Goal: Navigation & Orientation: Find specific page/section

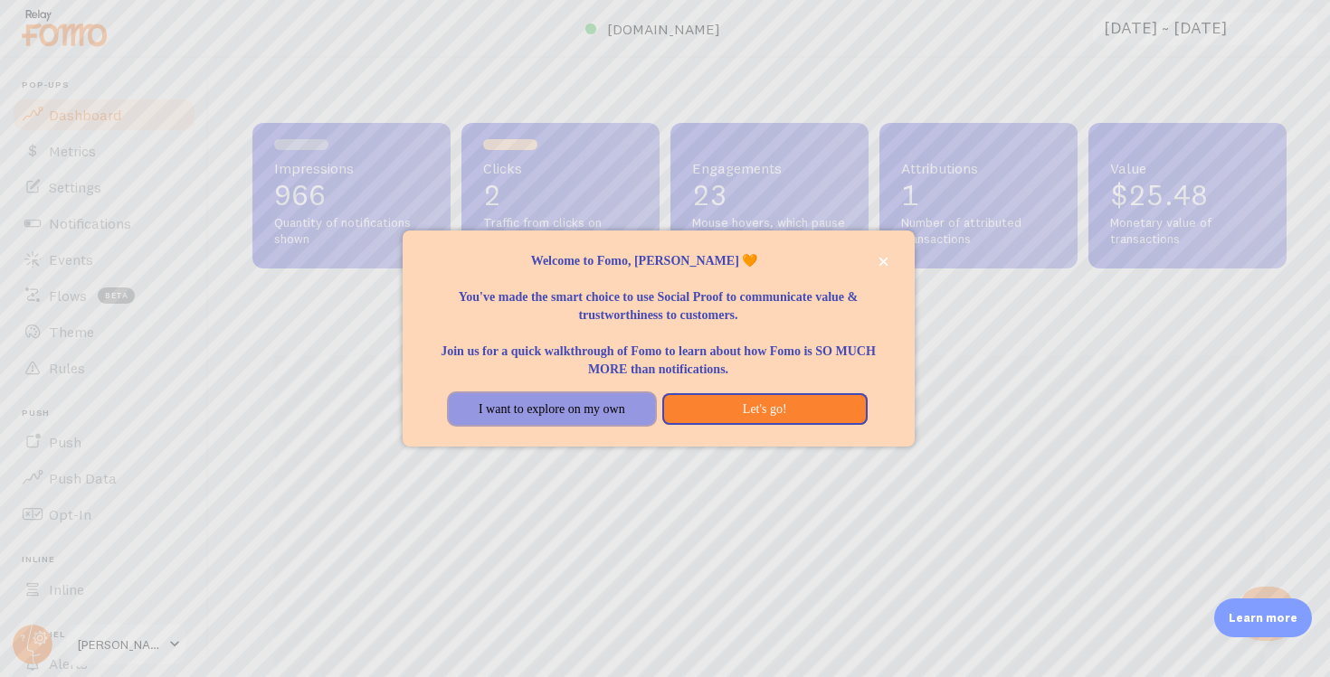
click at [616, 413] on button "I want to explore on my own" at bounding box center [551, 409] width 205 height 33
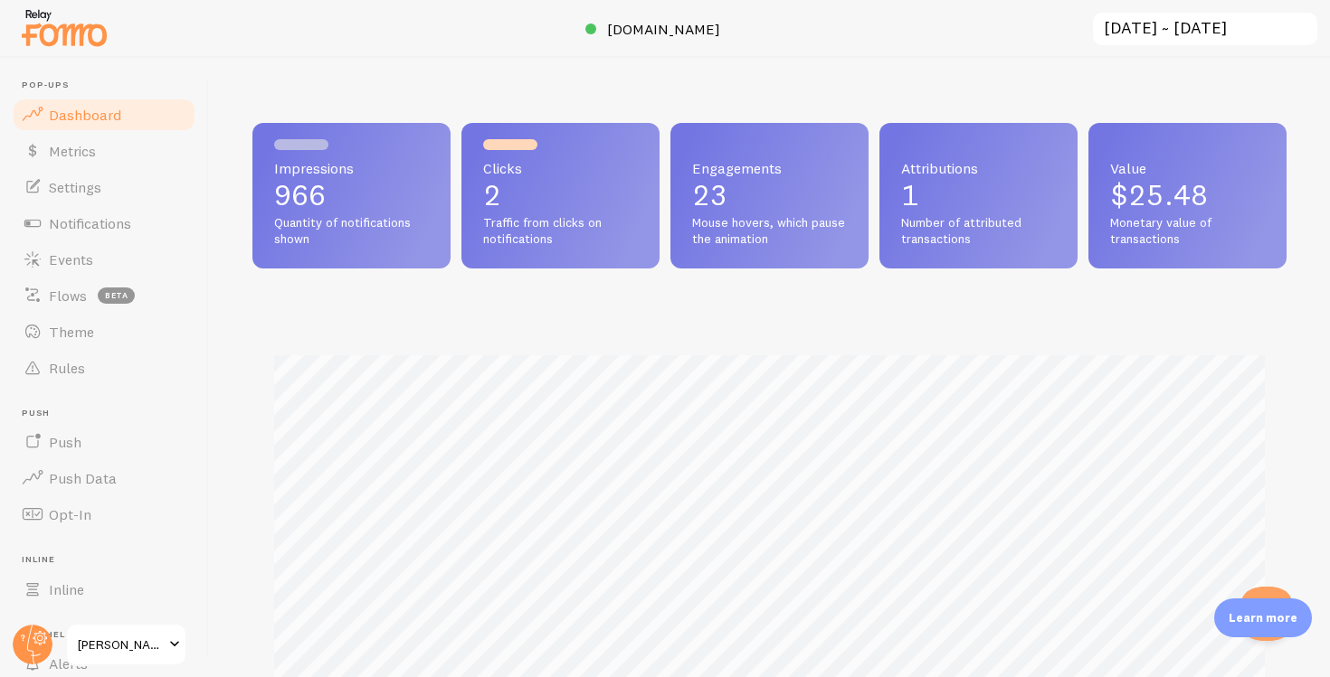
click at [510, 224] on span "Traffic from clicks on notifications" at bounding box center [560, 231] width 155 height 32
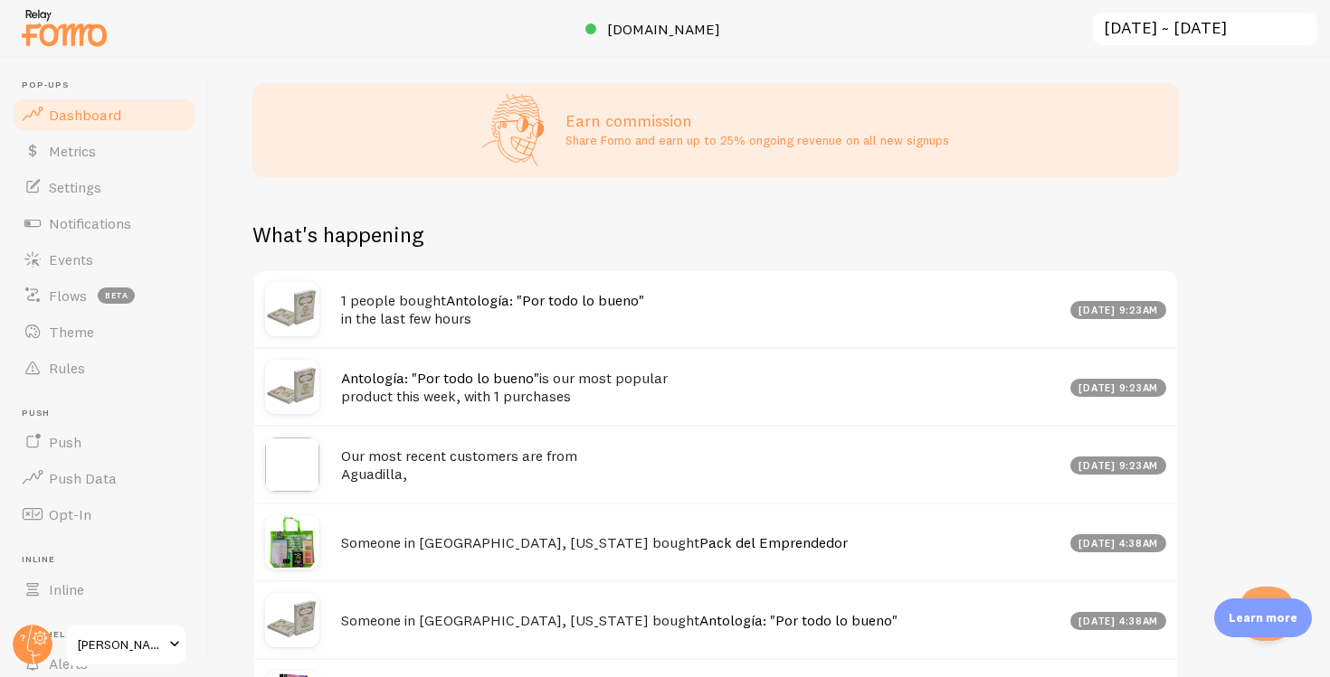
scroll to position [849, 0]
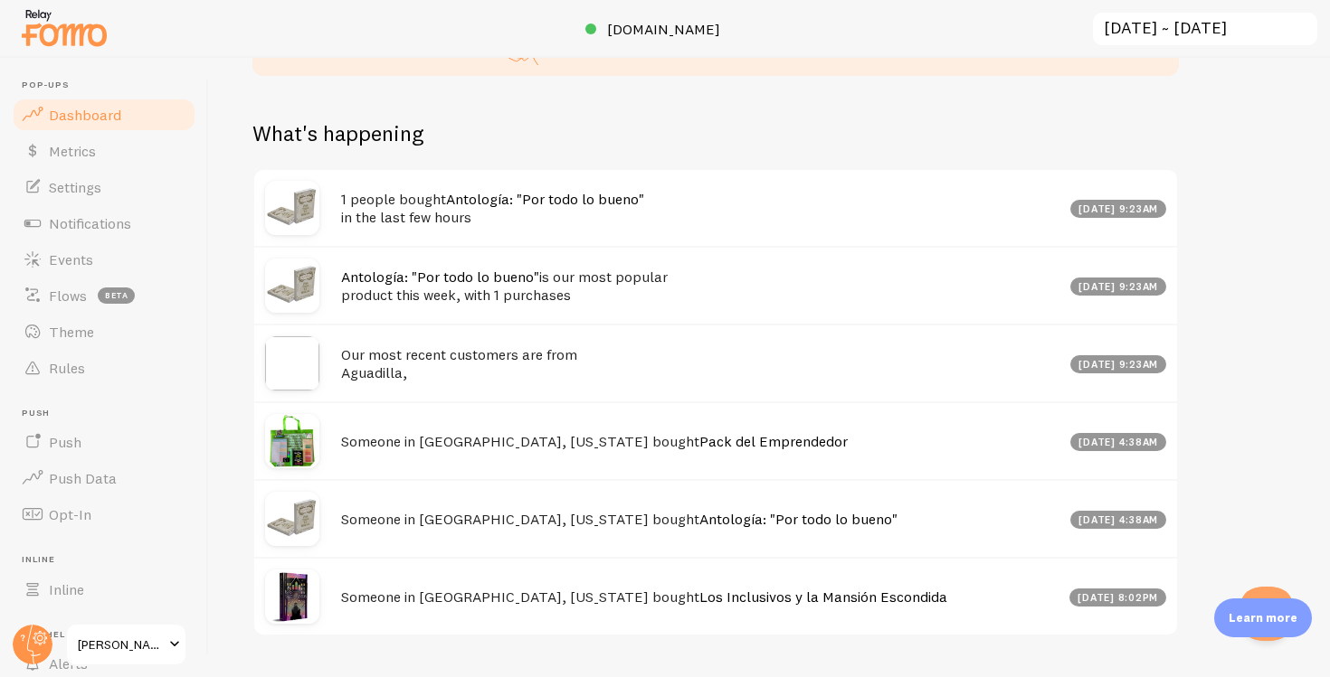
click at [504, 198] on link "Antología: "Por todo lo bueno"" at bounding box center [545, 199] width 198 height 18
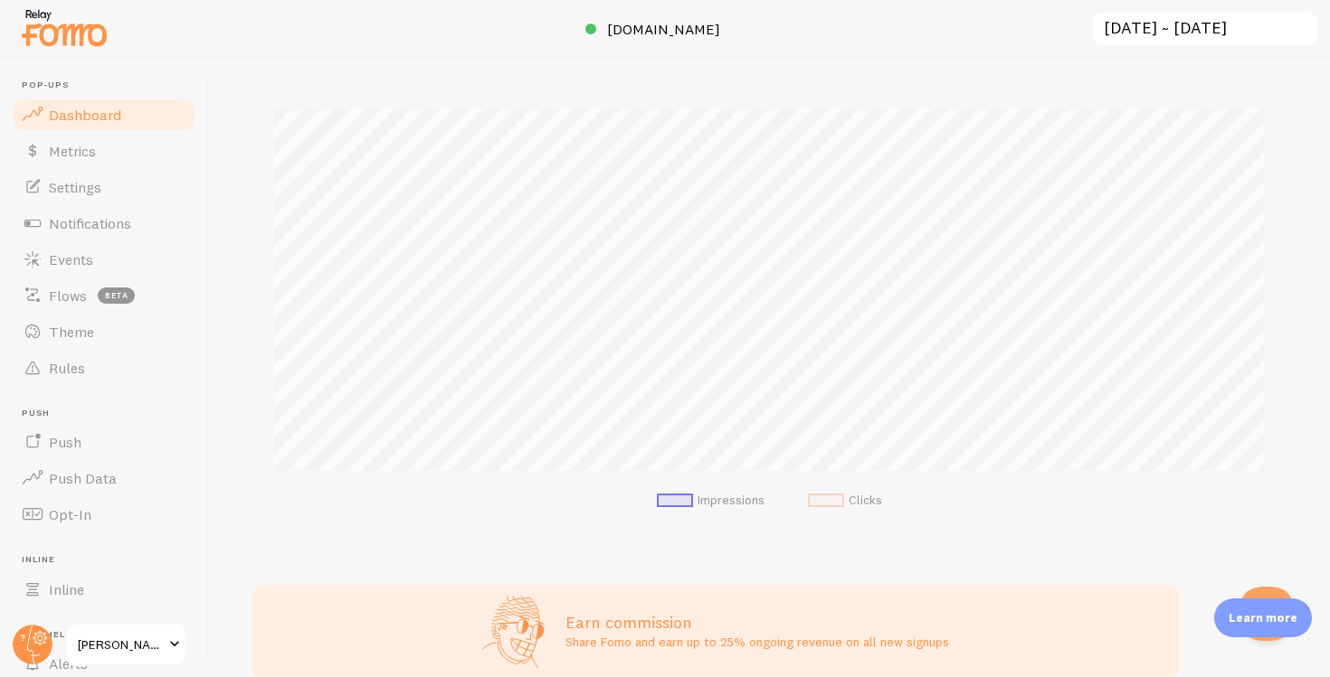
scroll to position [0, 0]
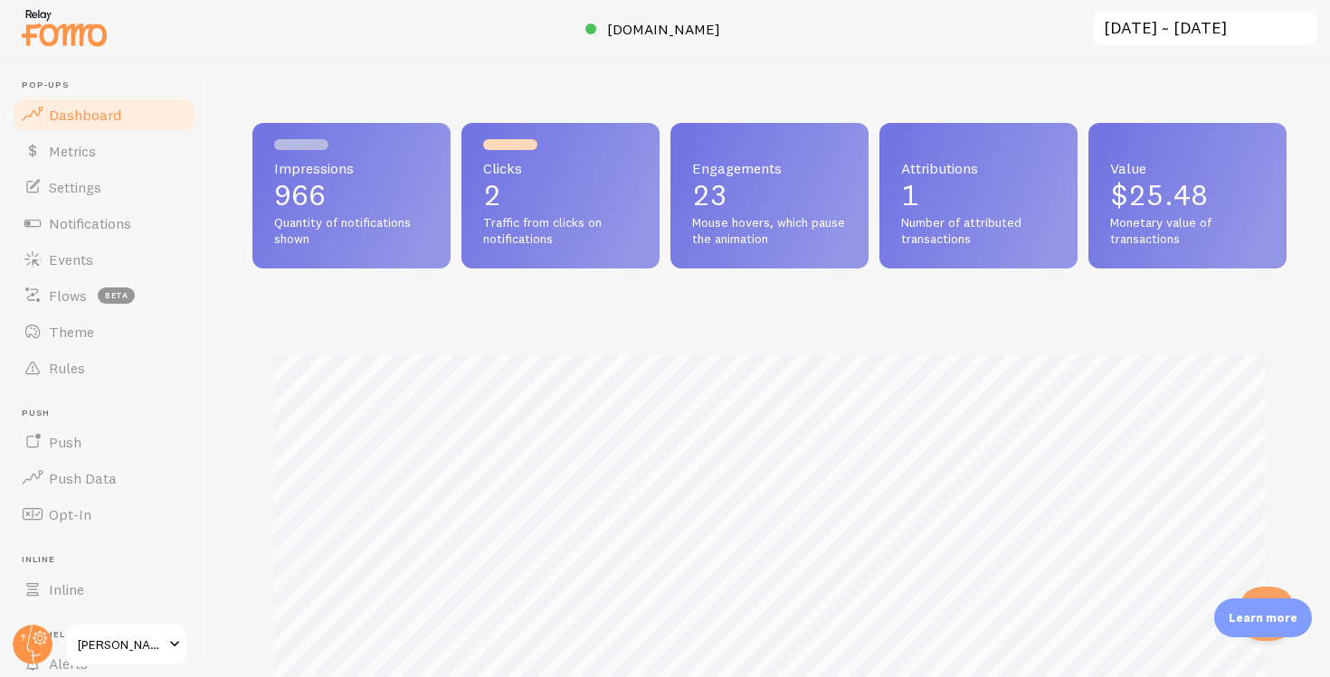
click at [469, 179] on div "Clicks 2 Traffic from clicks on notifications" at bounding box center [560, 196] width 198 height 146
click at [484, 181] on p "2" at bounding box center [560, 195] width 155 height 29
click at [488, 186] on p "2" at bounding box center [560, 195] width 155 height 29
click at [334, 195] on p "966" at bounding box center [351, 195] width 155 height 29
click at [97, 148] on link "Metrics" at bounding box center [104, 151] width 186 height 36
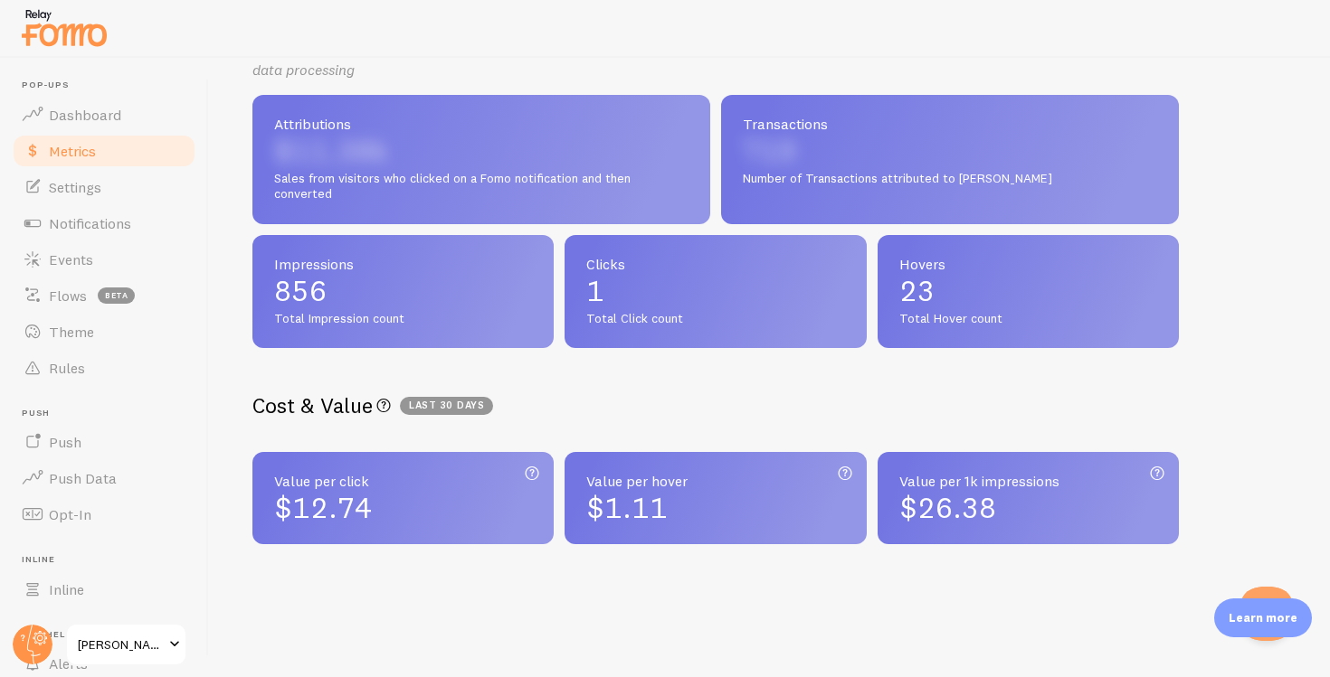
scroll to position [415, 0]
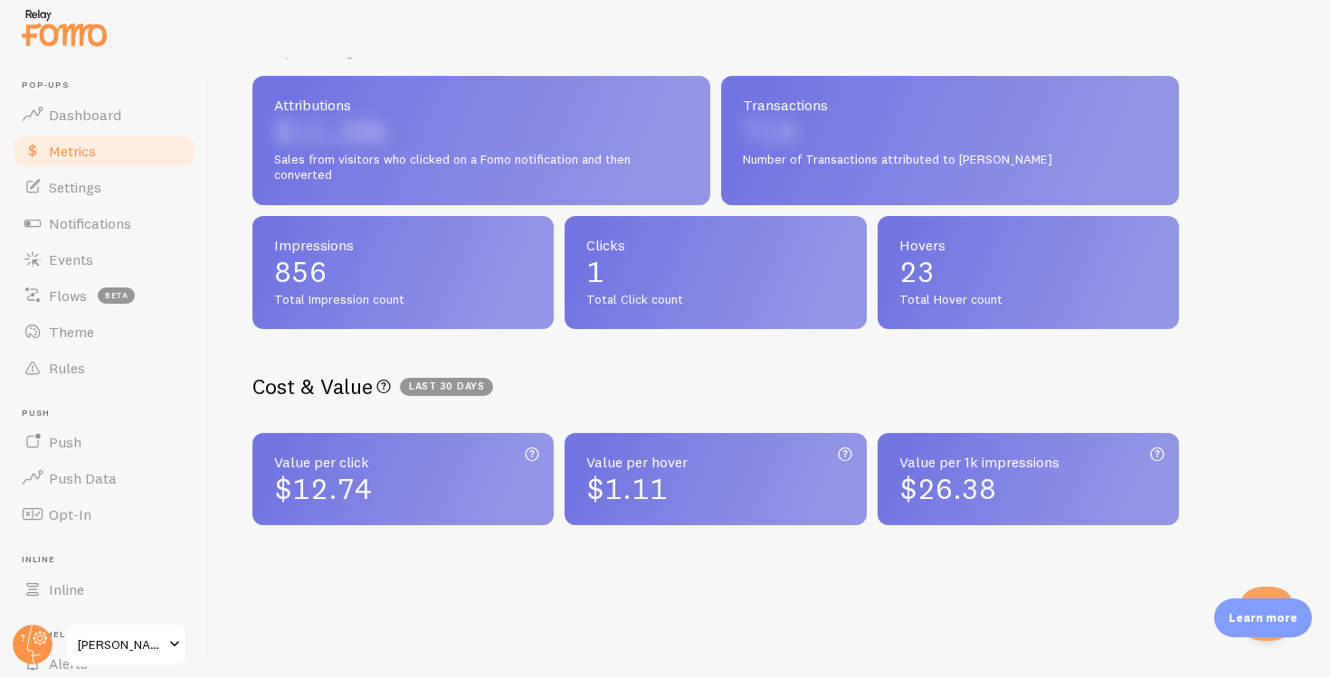
click at [488, 479] on div "$12.74" at bounding box center [403, 489] width 258 height 29
click at [1164, 454] on icon at bounding box center [1157, 453] width 22 height 27
click at [1161, 454] on icon at bounding box center [1157, 453] width 22 height 27
click at [122, 228] on span "Notifications" at bounding box center [90, 222] width 82 height 18
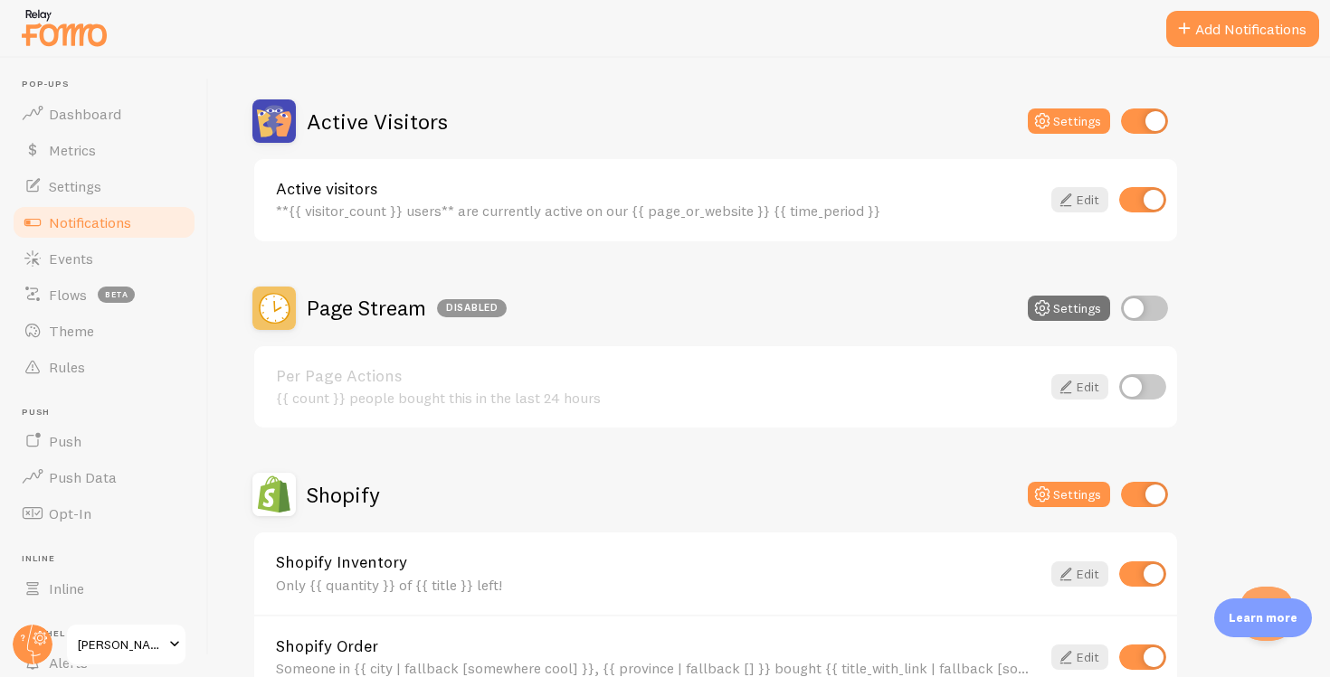
scroll to position [423, 0]
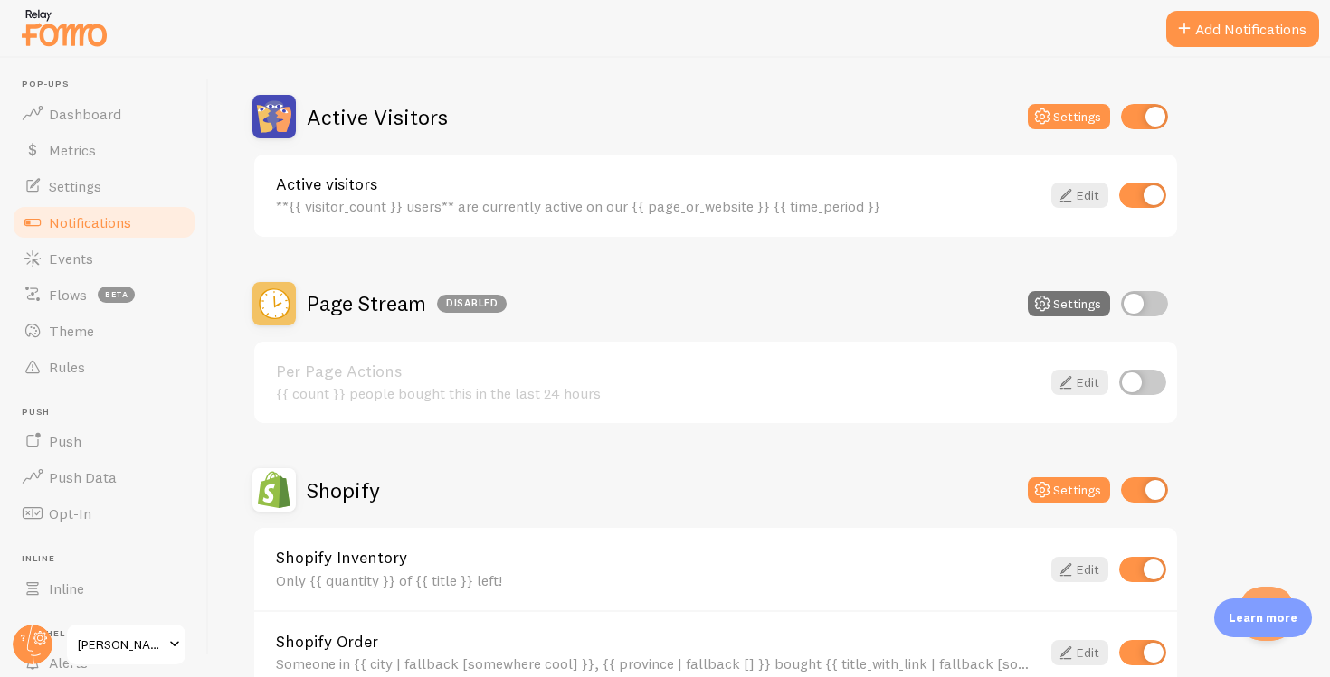
click at [1151, 298] on input "checkbox" at bounding box center [1144, 303] width 47 height 25
checkbox input "true"
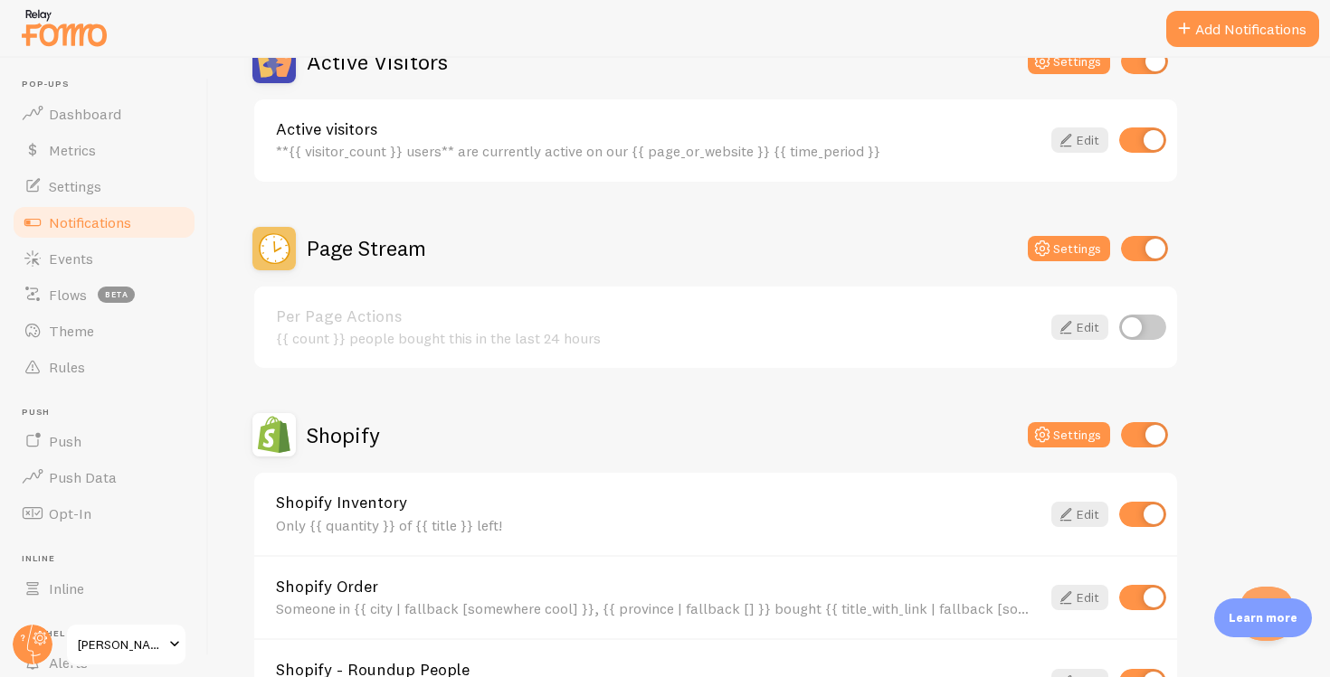
scroll to position [479, 0]
click at [1143, 327] on input "checkbox" at bounding box center [1142, 326] width 47 height 25
checkbox input "true"
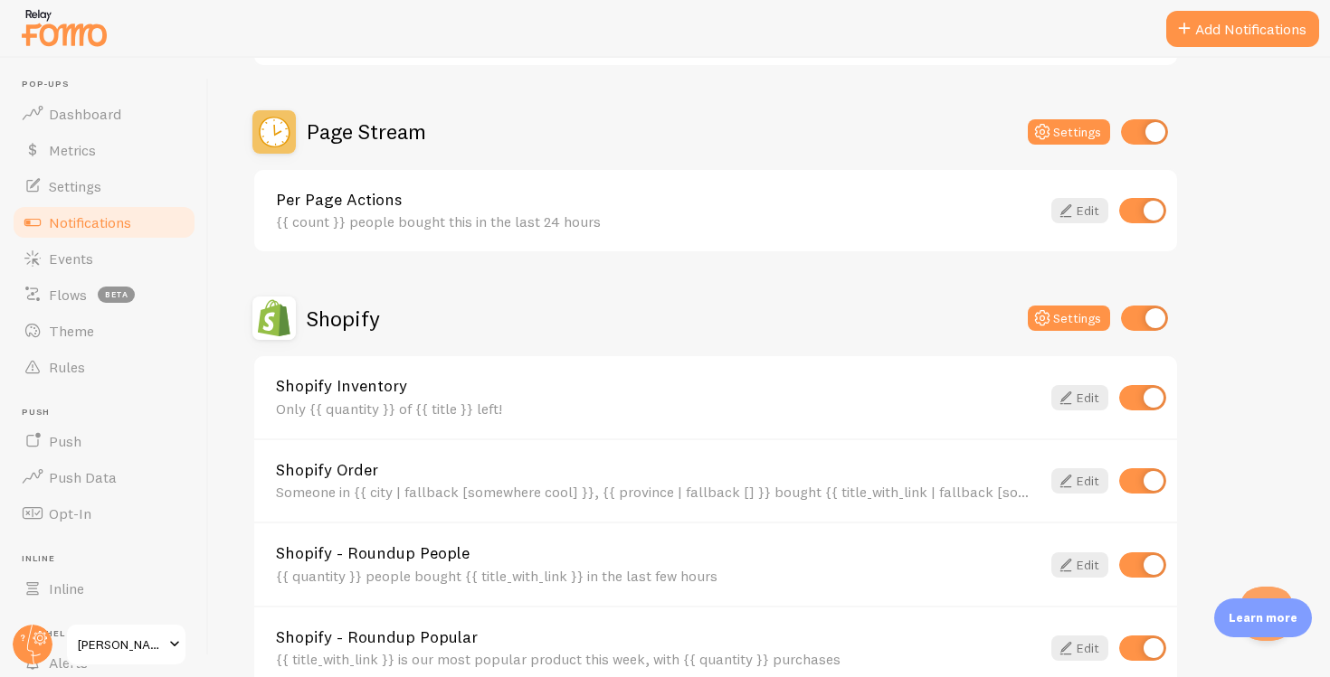
scroll to position [594, 0]
click at [52, 264] on span "Events" at bounding box center [71, 259] width 44 height 18
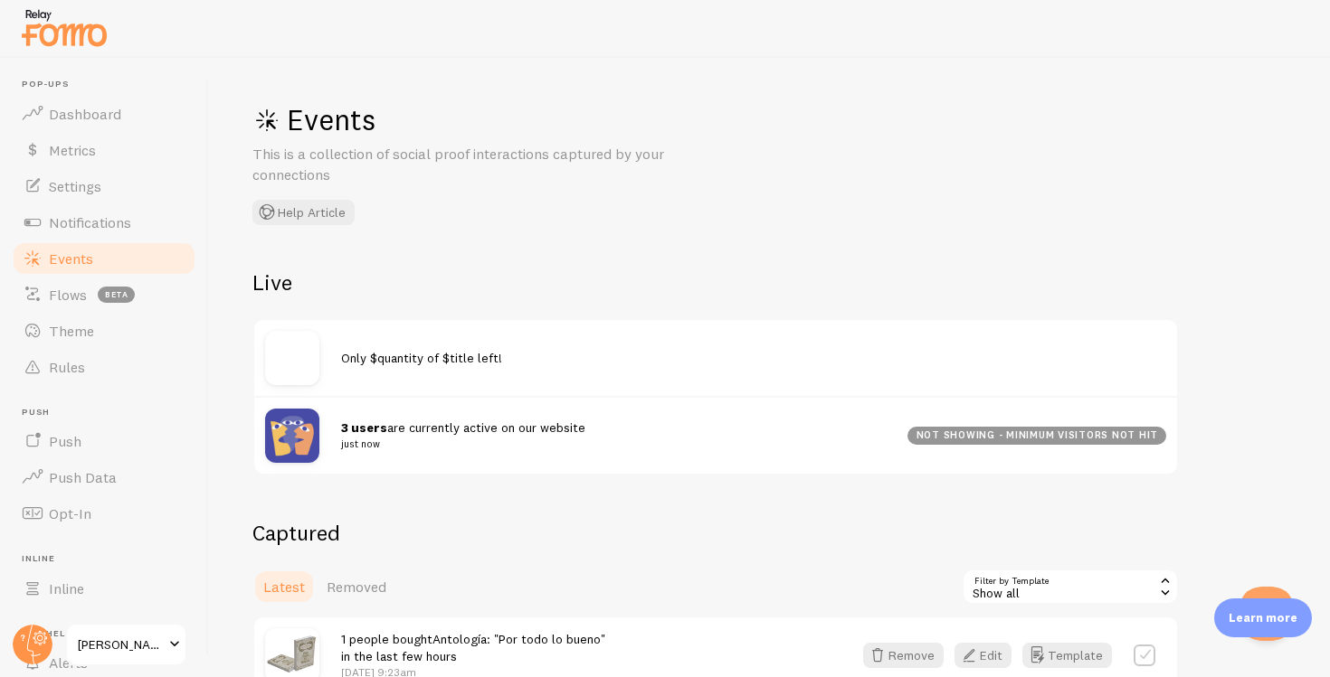
scroll to position [25, 0]
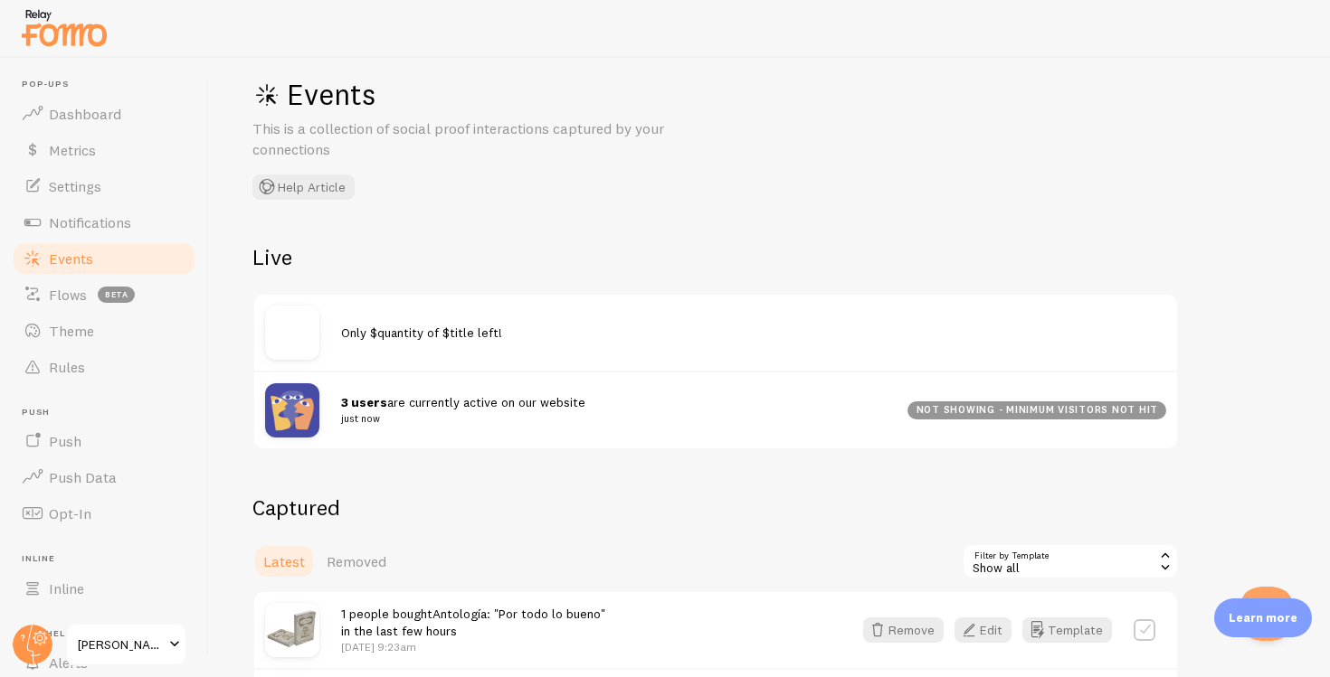
click at [501, 405] on span "3 users are currently active on our website just now" at bounding box center [613, 410] width 545 height 33
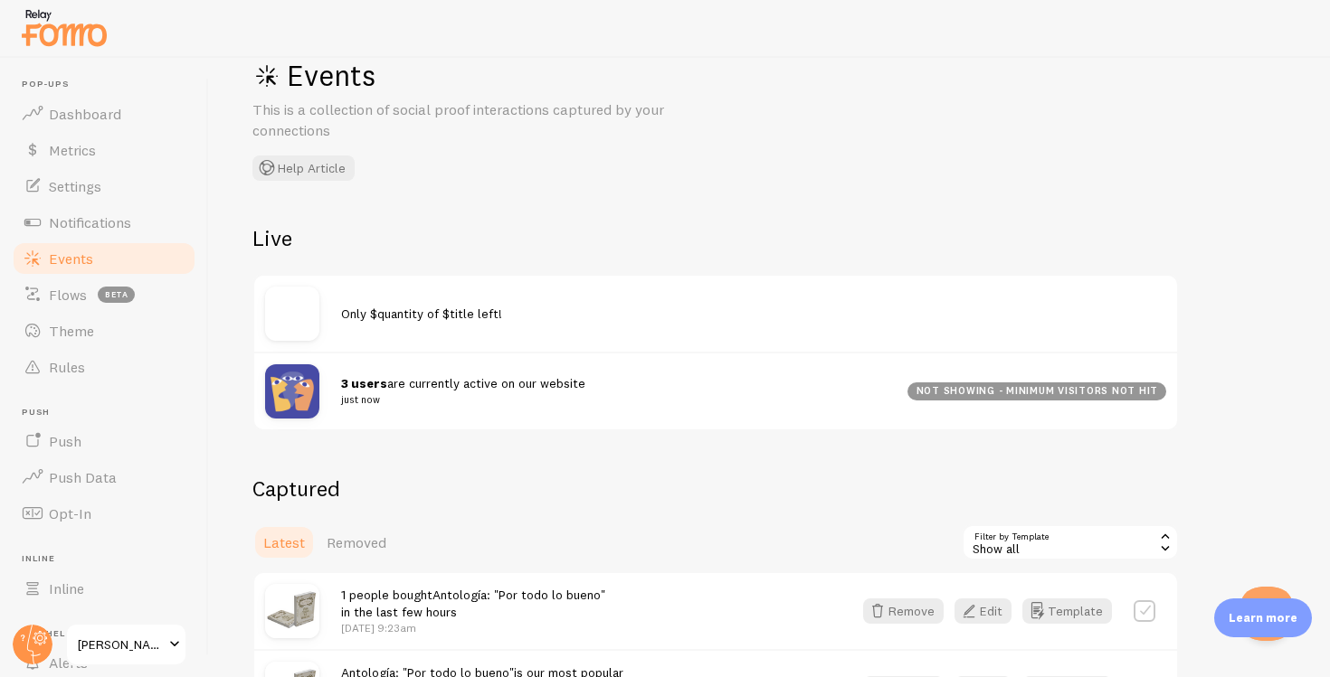
scroll to position [0, 0]
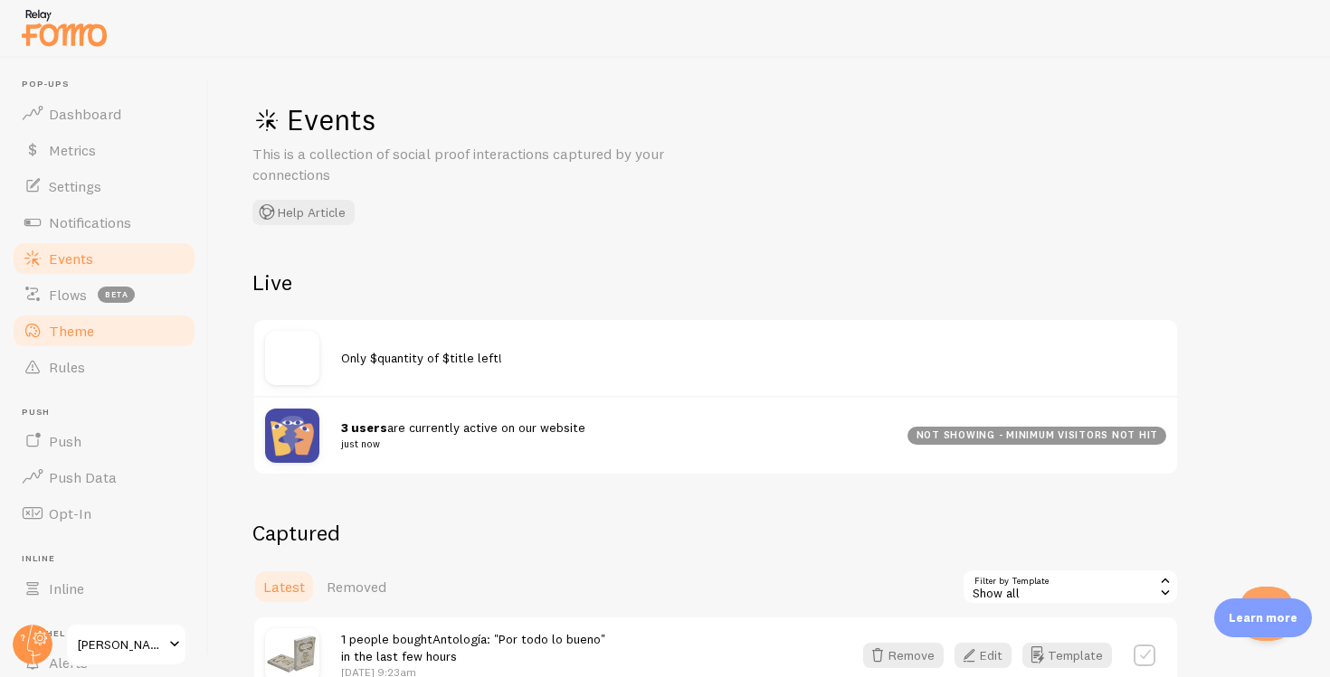
click at [96, 339] on link "Theme" at bounding box center [104, 331] width 186 height 36
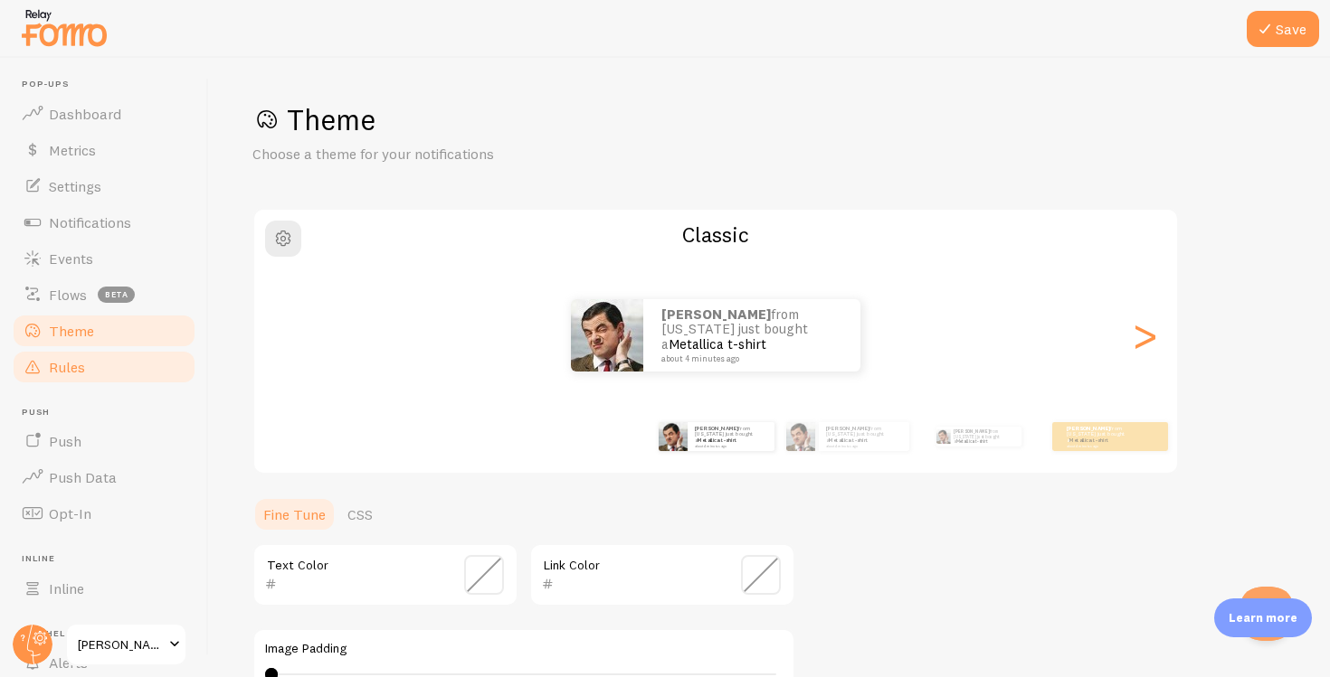
click at [116, 361] on link "Rules" at bounding box center [104, 367] width 186 height 36
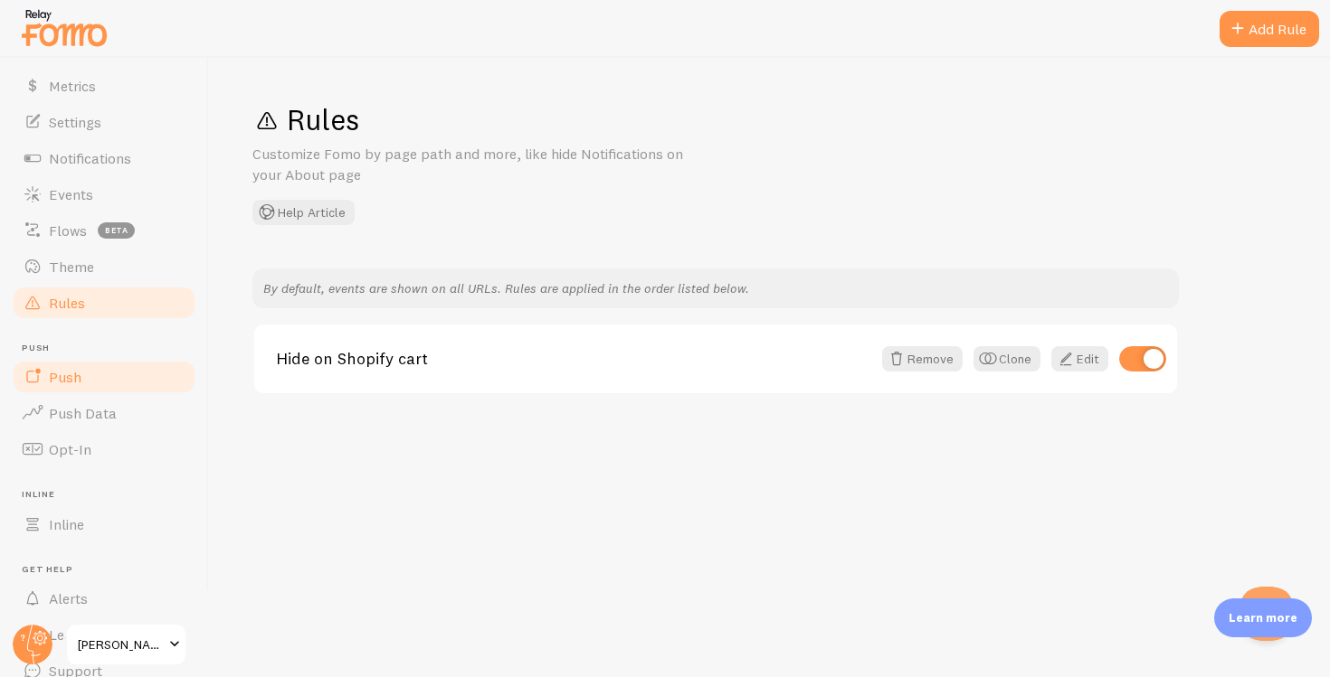
scroll to position [80, 0]
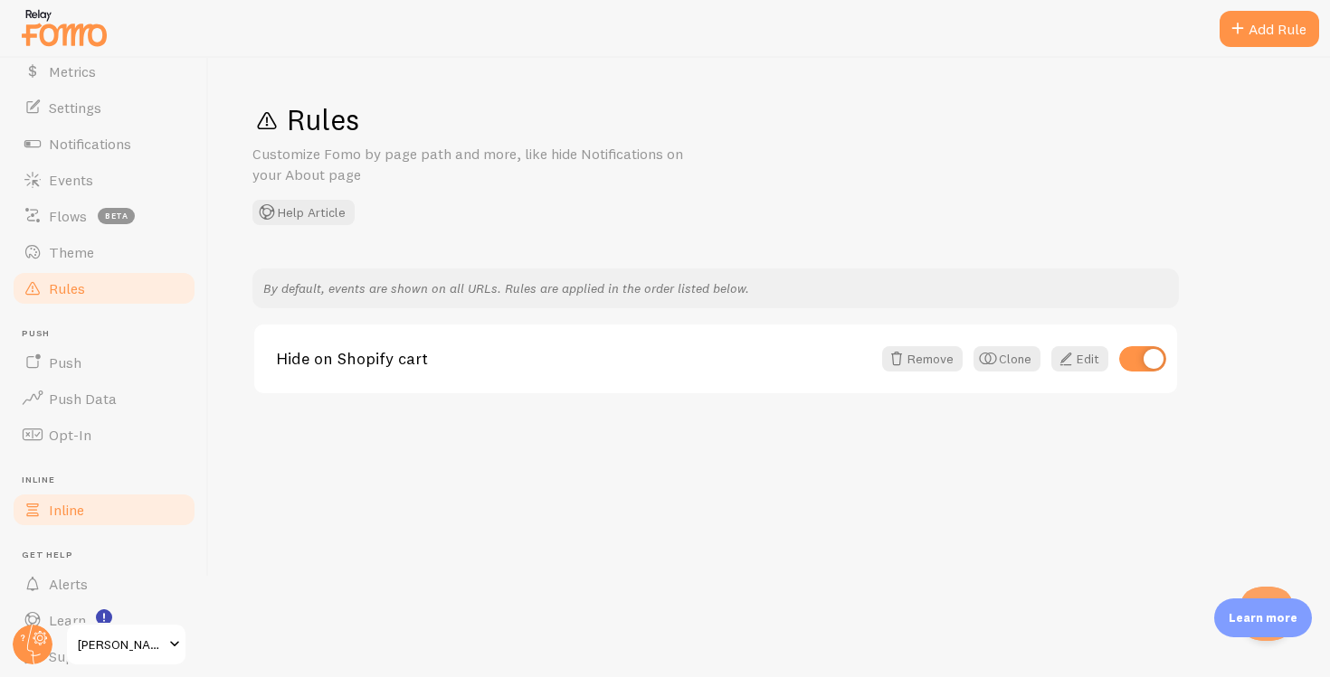
click at [90, 514] on link "Inline" at bounding box center [104, 510] width 186 height 36
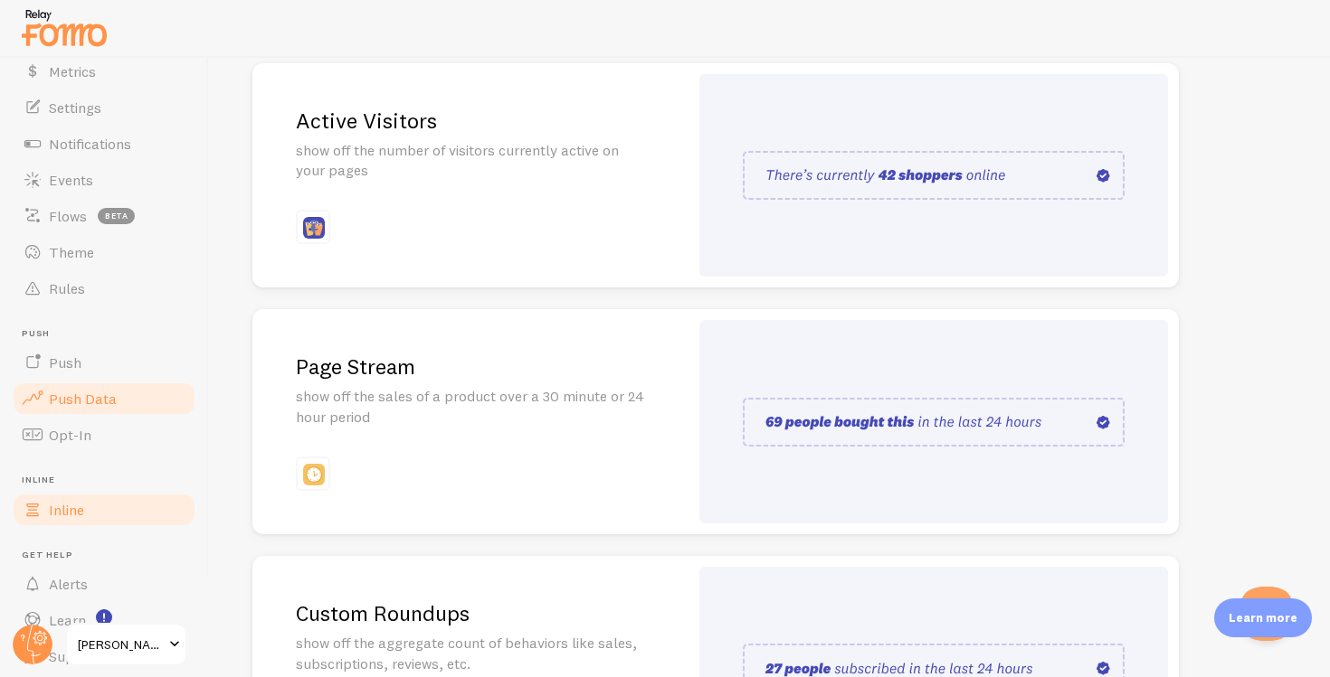
scroll to position [140, 0]
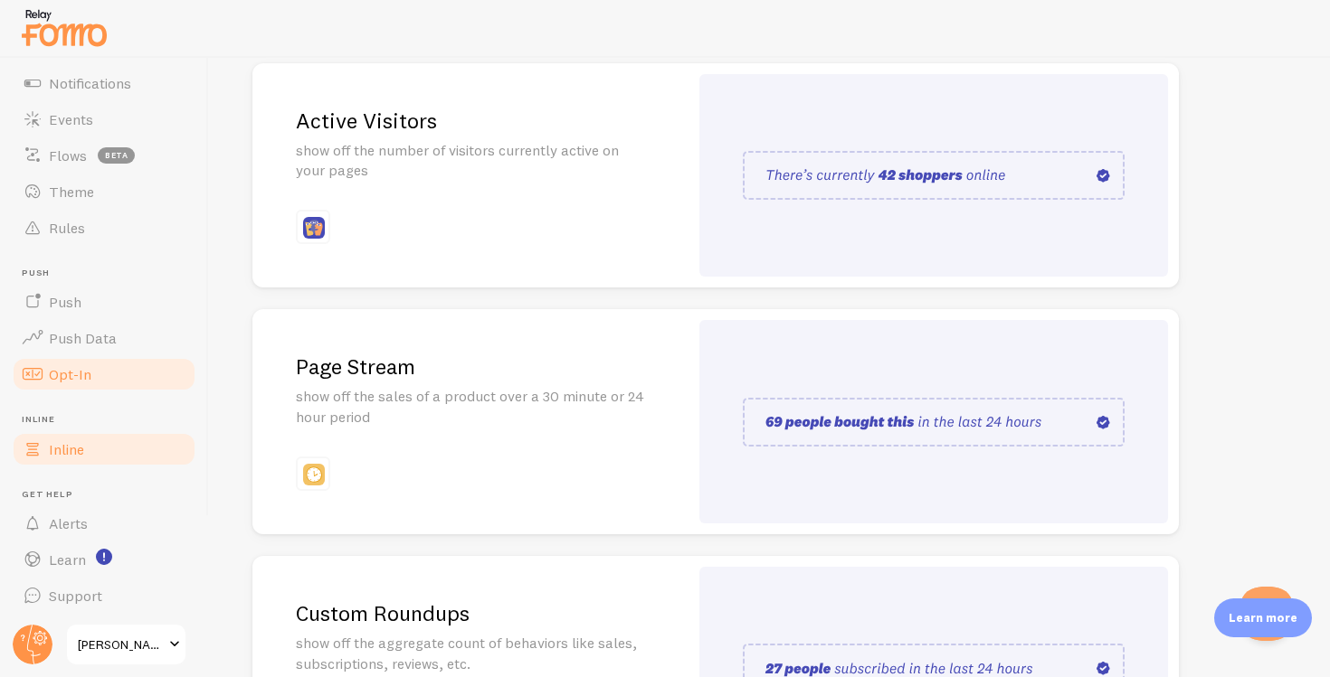
click at [109, 387] on link "Opt-In" at bounding box center [104, 374] width 186 height 36
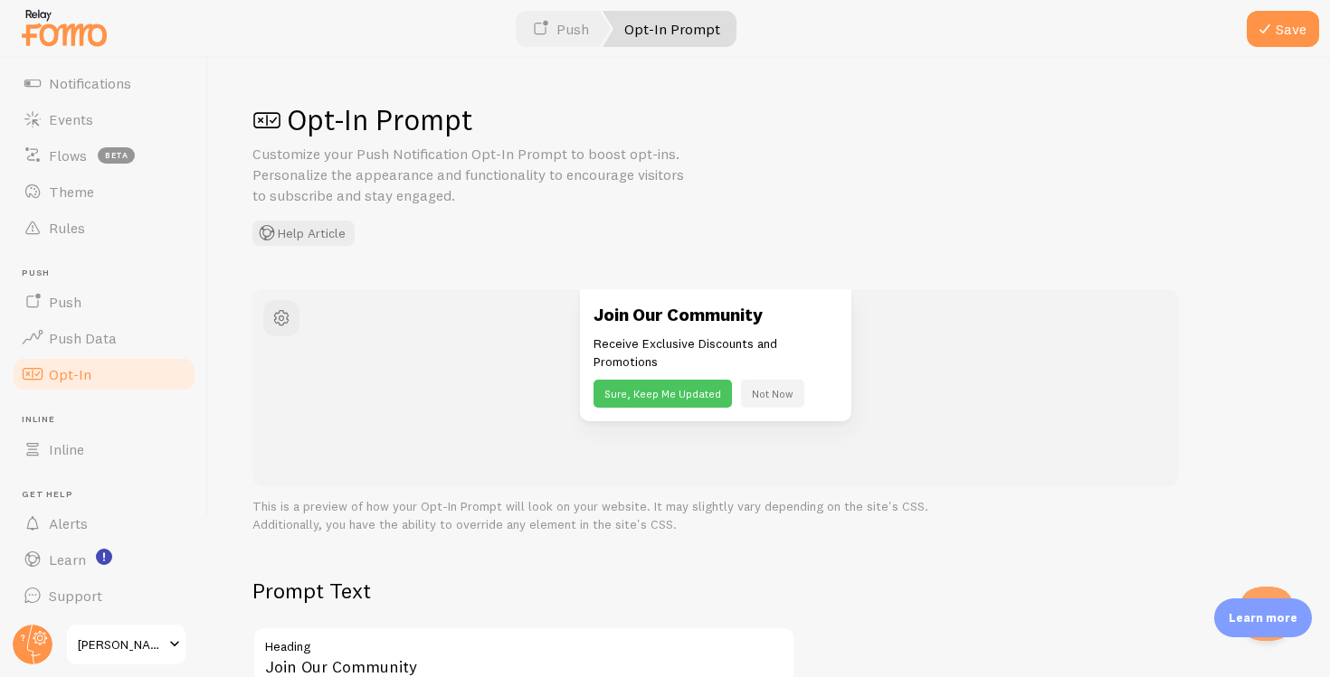
scroll to position [142, 0]
click at [82, 557] on span "Learn" at bounding box center [67, 558] width 37 height 18
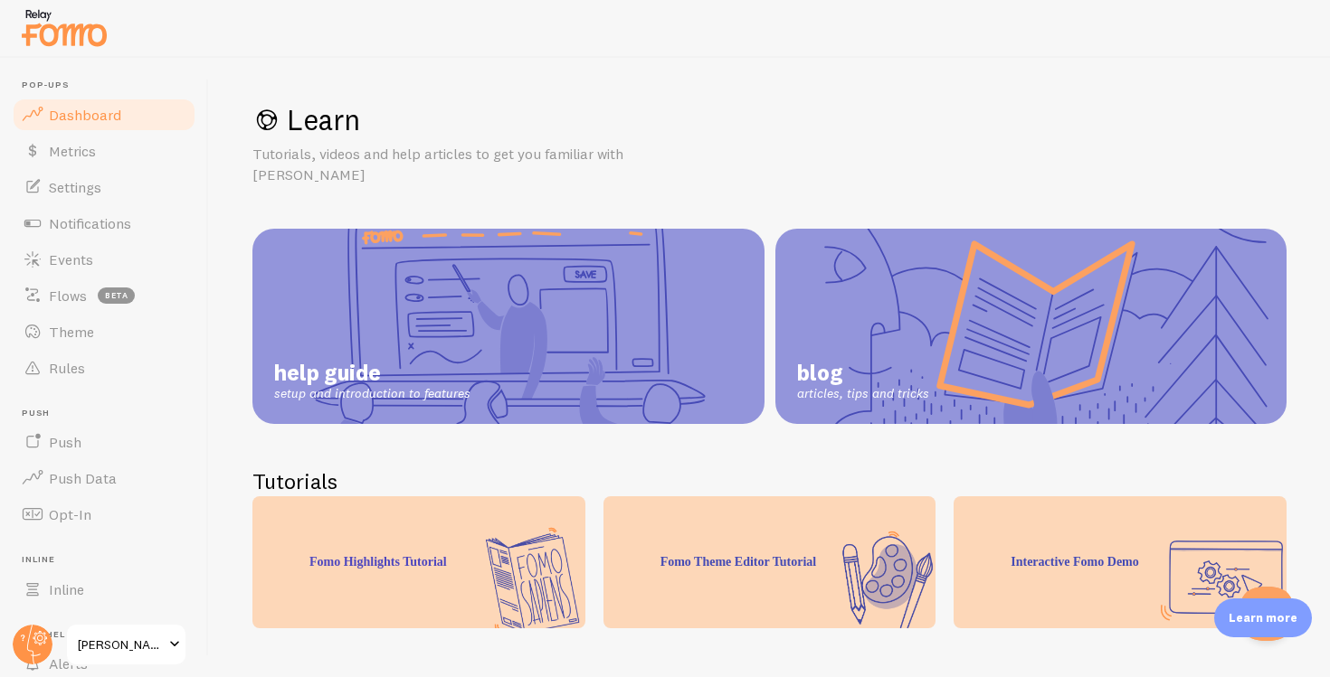
click at [62, 106] on span "Dashboard" at bounding box center [85, 115] width 72 height 18
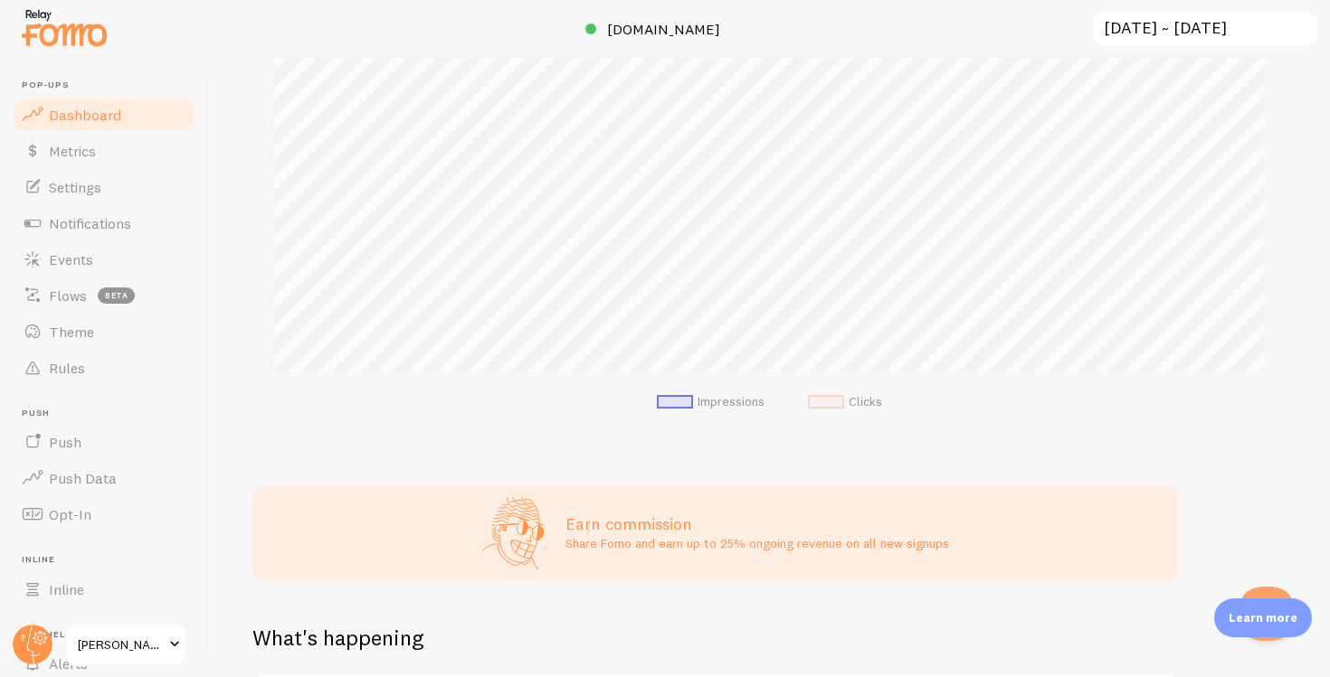
scroll to position [354, 0]
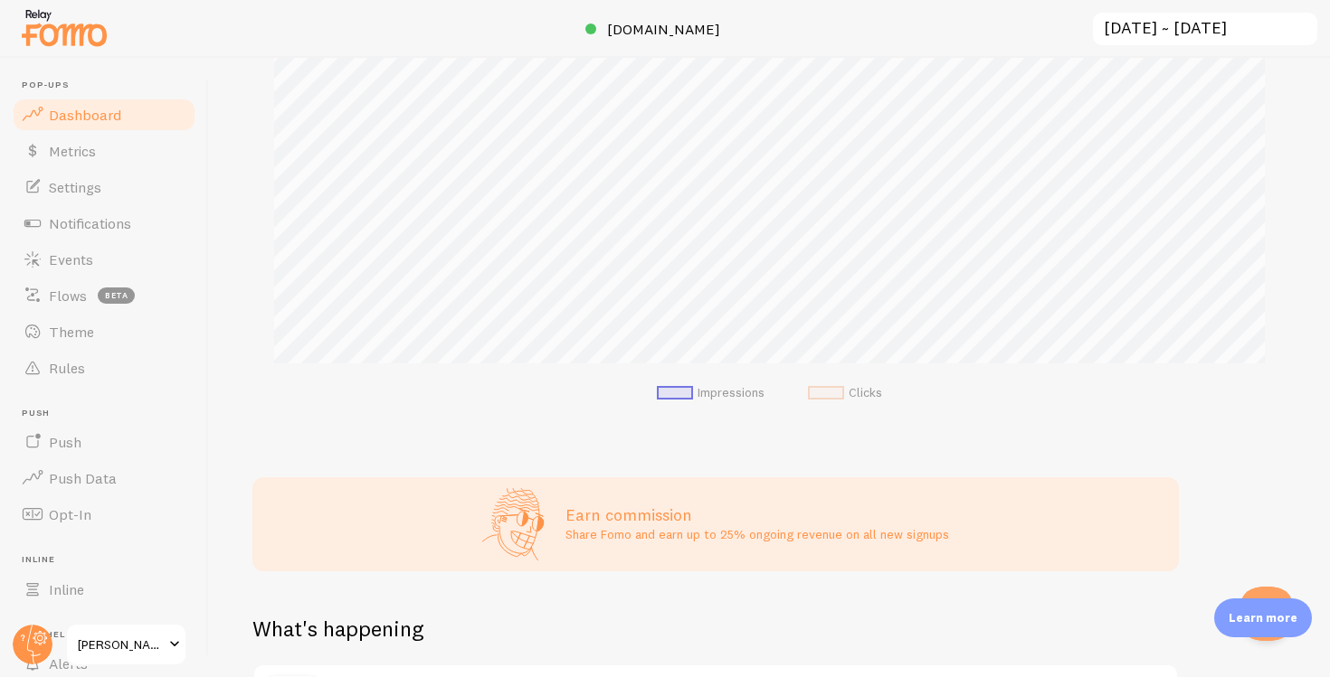
click at [729, 534] on p "Share Fomo and earn up to 25% ongoing revenue on all new signups" at bounding box center [757, 535] width 384 height 18
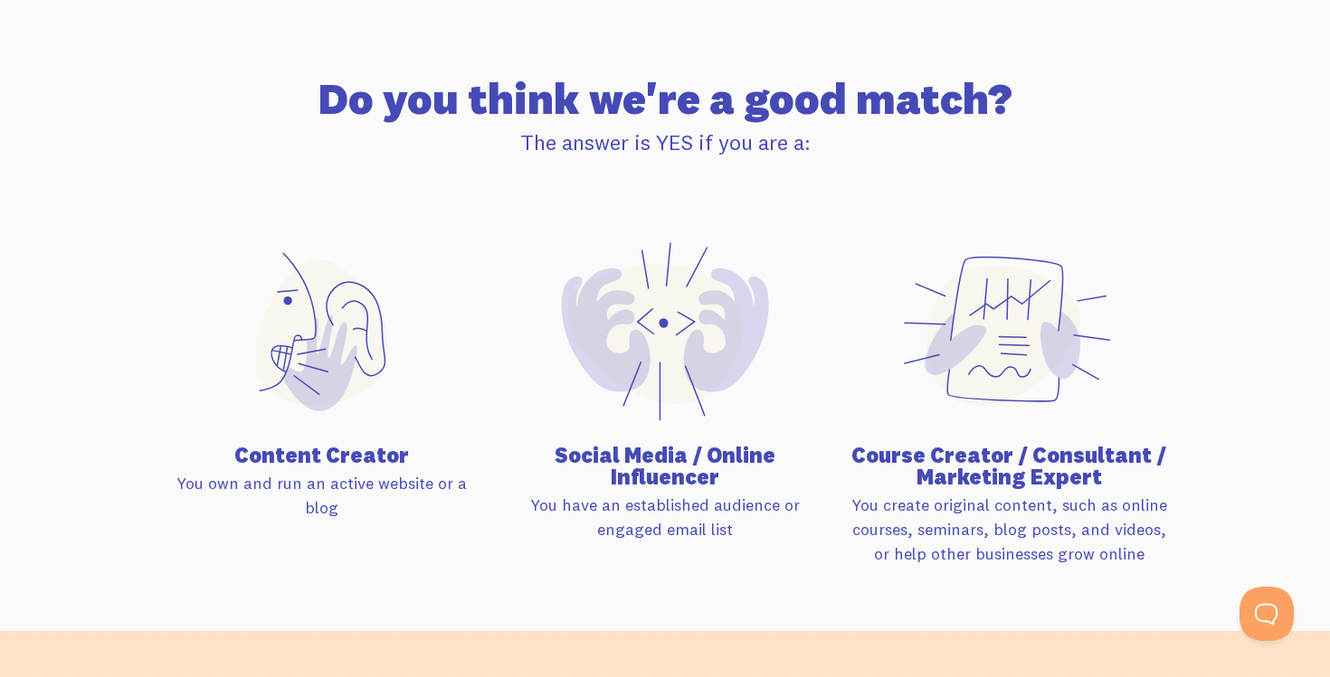
scroll to position [1223, 0]
